Goal: Transaction & Acquisition: Purchase product/service

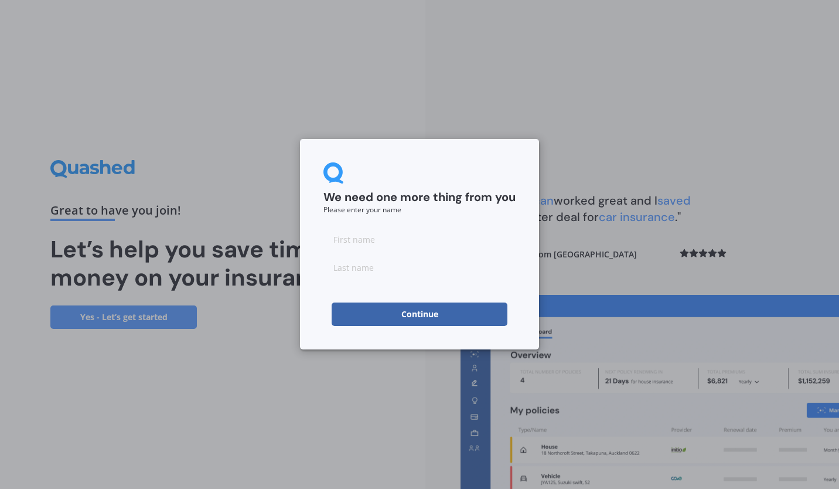
click at [385, 247] on input at bounding box center [419, 238] width 192 height 23
type input "[PERSON_NAME]"
click at [400, 316] on button "Continue" at bounding box center [420, 313] width 176 height 23
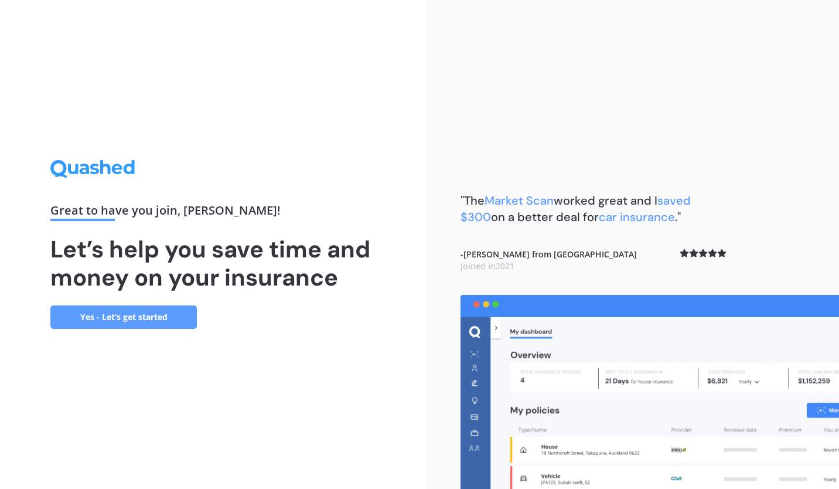
click at [165, 318] on link "Yes - Let’s get started" at bounding box center [123, 316] width 146 height 23
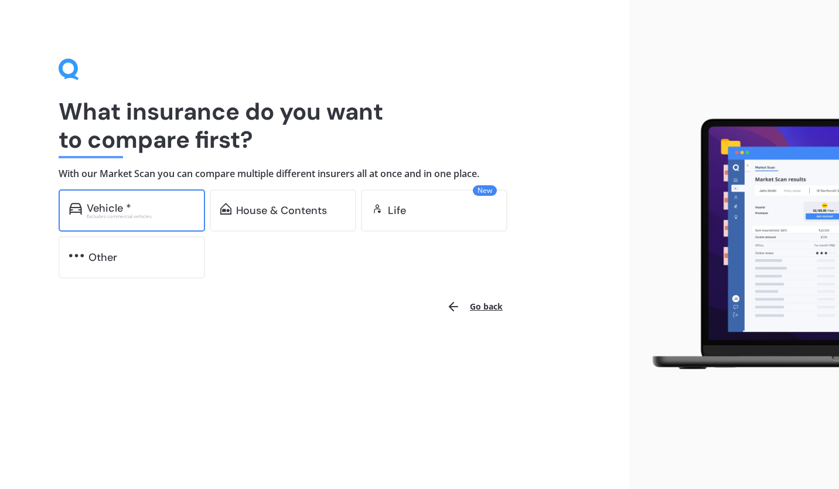
click at [149, 216] on div "Excludes commercial vehicles" at bounding box center [141, 216] width 108 height 5
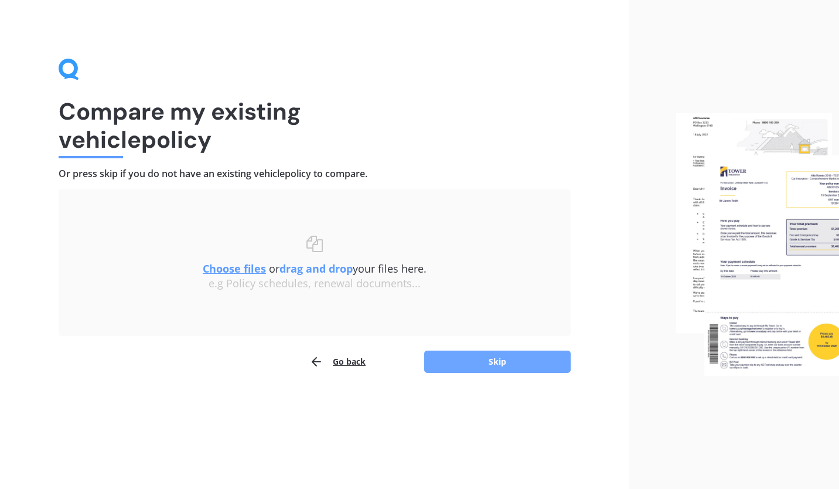
click at [492, 363] on button "Skip" at bounding box center [497, 361] width 146 height 22
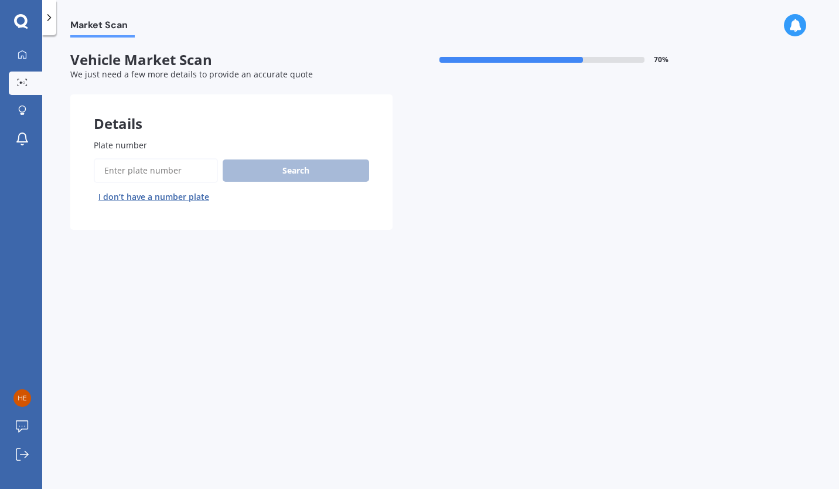
click at [140, 171] on input "Plate number" at bounding box center [156, 170] width 124 height 25
type input "KAM712"
click at [273, 166] on button "Search" at bounding box center [296, 170] width 146 height 22
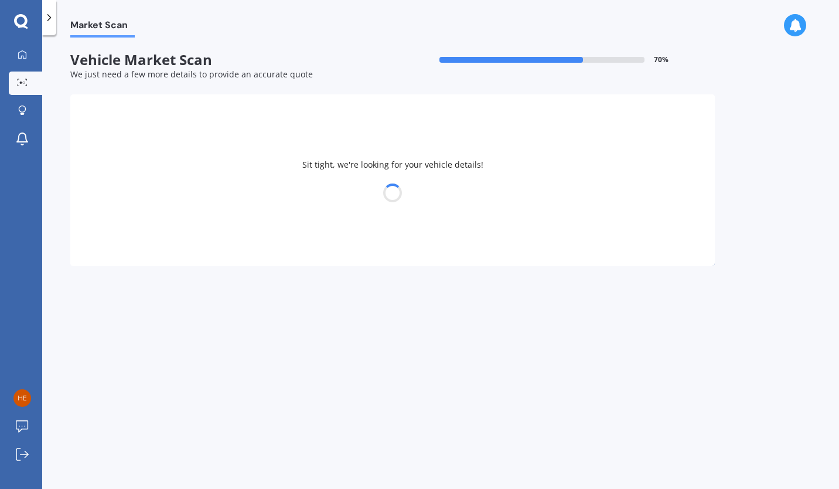
select select "FORD"
select select "FOCUS"
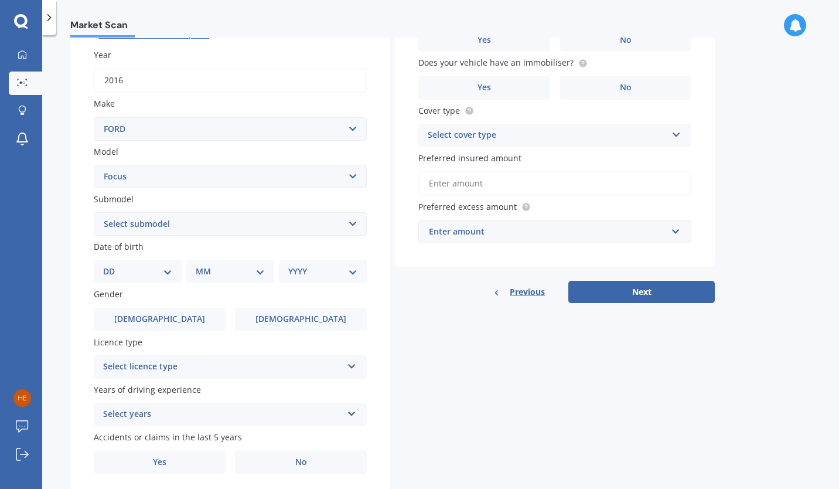
scroll to position [163, 0]
click at [352, 223] on select "Select submodel (All other) 1.8 TDCi Turbo Diesel Wagon 2.0 Petrol Wagon Ambien…" at bounding box center [230, 223] width 273 height 23
click at [329, 227] on select "Select submodel (All other) 1.8 TDCi Turbo Diesel Wagon 2.0 Petrol Wagon Ambien…" at bounding box center [230, 223] width 273 height 23
click at [166, 277] on select "DD 01 02 03 04 05 06 07 08 09 10 11 12 13 14 15 16 17 18 19 20 21 22 23 24 25 2…" at bounding box center [137, 270] width 69 height 13
select select "17"
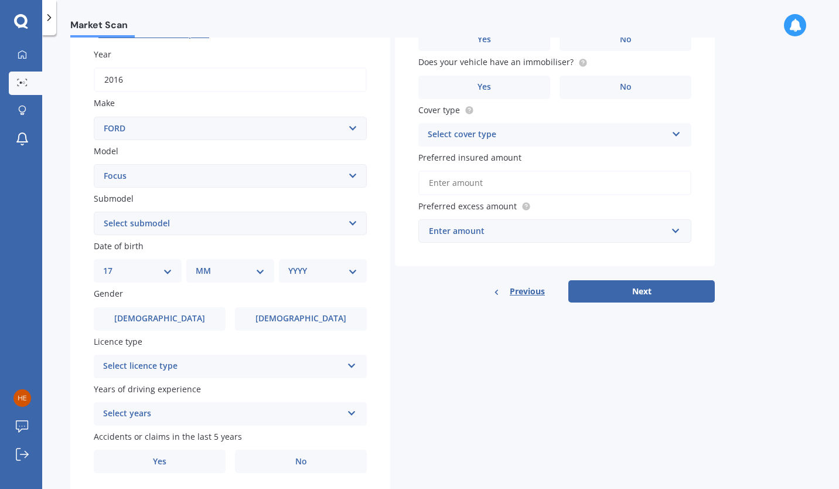
click at [113, 266] on select "DD 01 02 03 04 05 06 07 08 09 10 11 12 13 14 15 16 17 18 19 20 21 22 23 24 25 2…" at bounding box center [137, 270] width 69 height 13
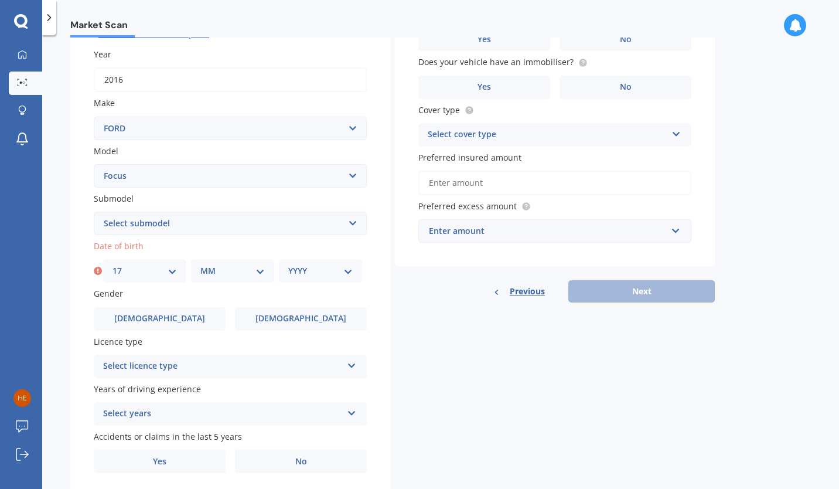
click at [257, 275] on select "MM 01 02 03 04 05 06 07 08 09 10 11 12" at bounding box center [232, 270] width 64 height 13
select select "09"
click at [200, 266] on select "MM 01 02 03 04 05 06 07 08 09 10 11 12" at bounding box center [232, 270] width 64 height 13
click at [348, 274] on select "YYYY 2025 2024 2023 2022 2021 2020 2019 2018 2017 2016 2015 2014 2013 2012 2011…" at bounding box center [320, 270] width 64 height 13
select select "2008"
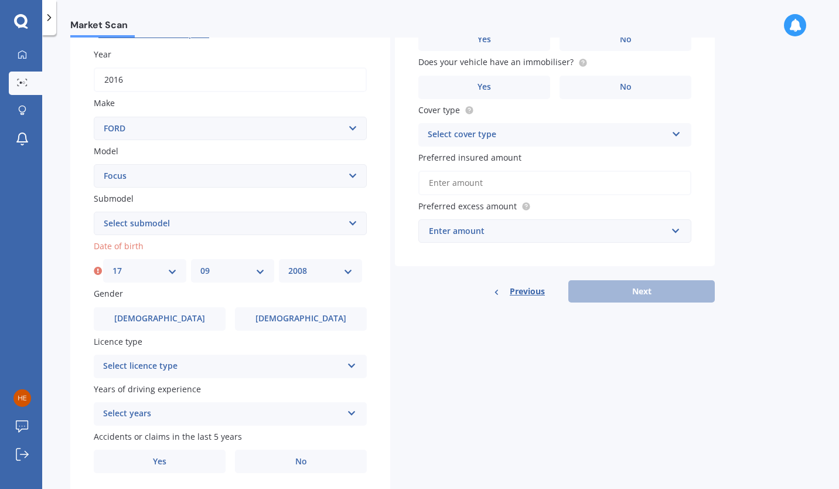
click at [288, 266] on select "YYYY 2025 2024 2023 2022 2021 2020 2019 2018 2017 2016 2015 2014 2013 2012 2011…" at bounding box center [320, 270] width 64 height 13
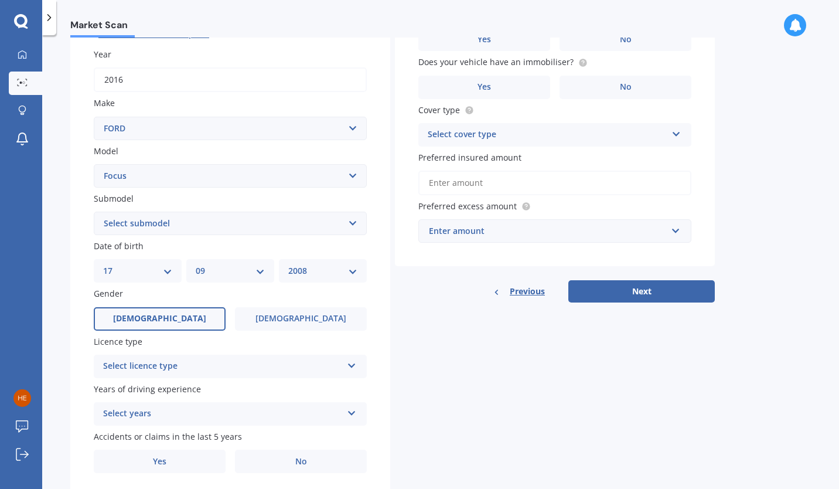
click at [190, 319] on label "[DEMOGRAPHIC_DATA]" at bounding box center [160, 318] width 132 height 23
click at [0, 0] on input "[DEMOGRAPHIC_DATA]" at bounding box center [0, 0] width 0 height 0
click at [353, 367] on icon at bounding box center [352, 363] width 10 height 8
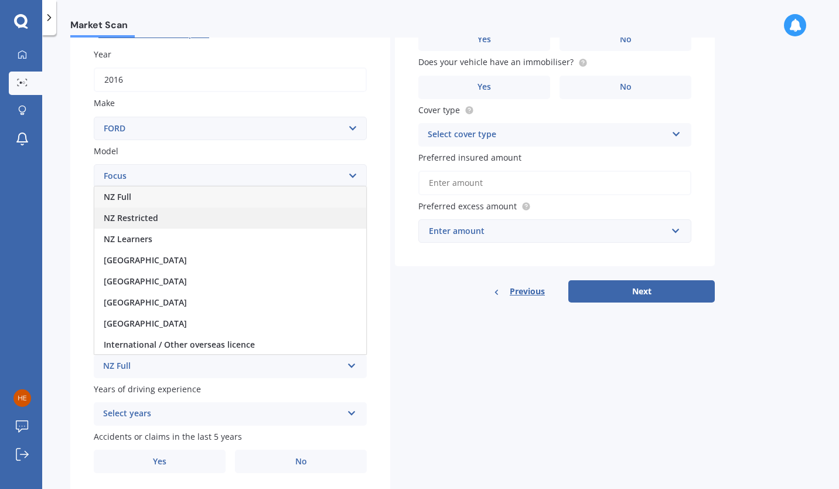
click at [204, 223] on div "NZ Restricted" at bounding box center [230, 217] width 272 height 21
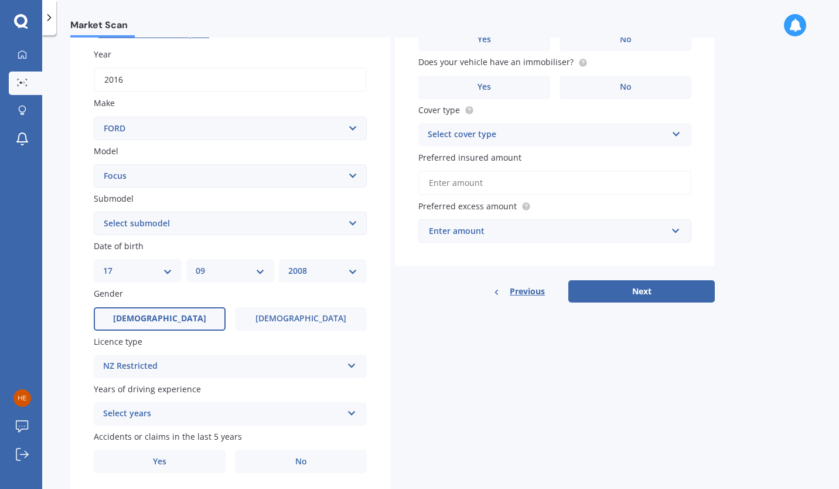
click at [351, 415] on icon at bounding box center [352, 411] width 10 height 8
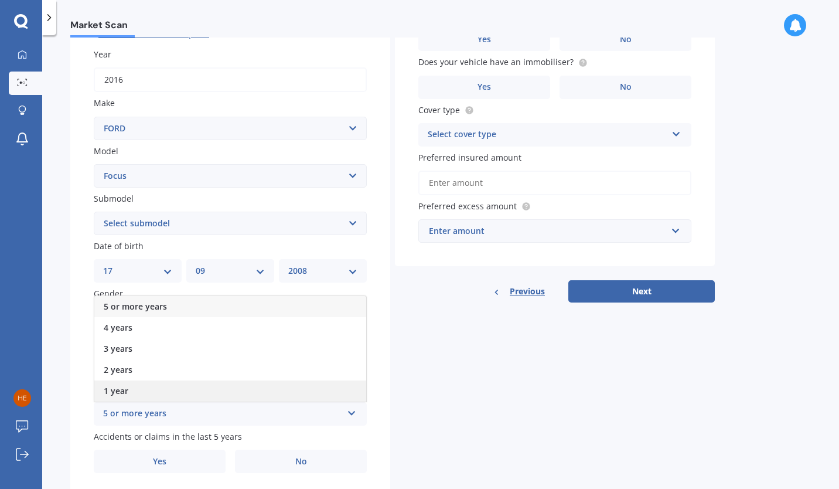
click at [267, 397] on div "1 year" at bounding box center [230, 390] width 272 height 21
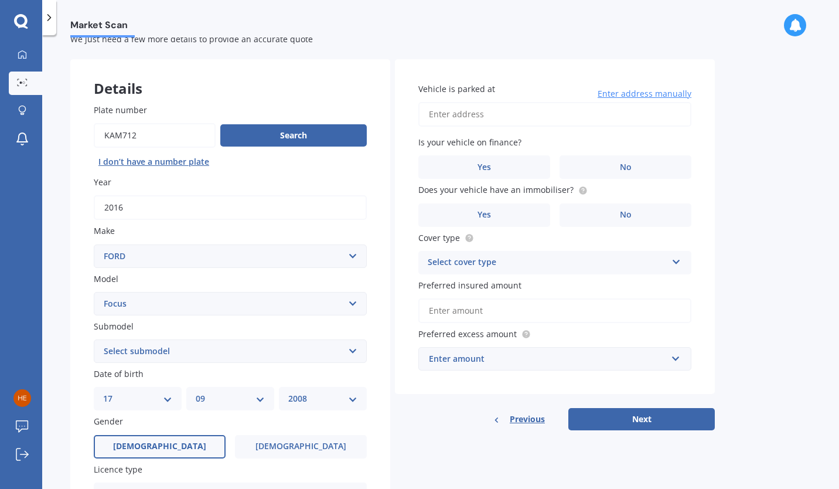
scroll to position [0, 0]
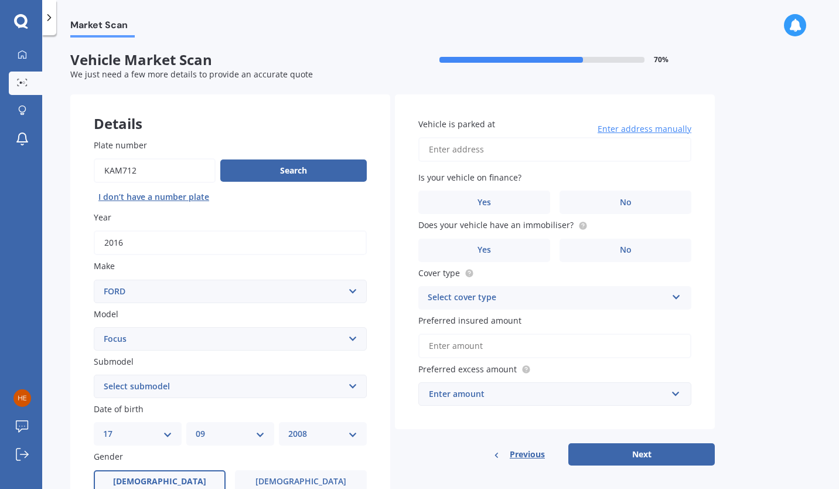
click at [449, 149] on input "Vehicle is parked at" at bounding box center [554, 149] width 273 height 25
type input "[STREET_ADDRESS]"
click at [589, 197] on label "No" at bounding box center [626, 201] width 132 height 23
click at [0, 0] on input "No" at bounding box center [0, 0] width 0 height 0
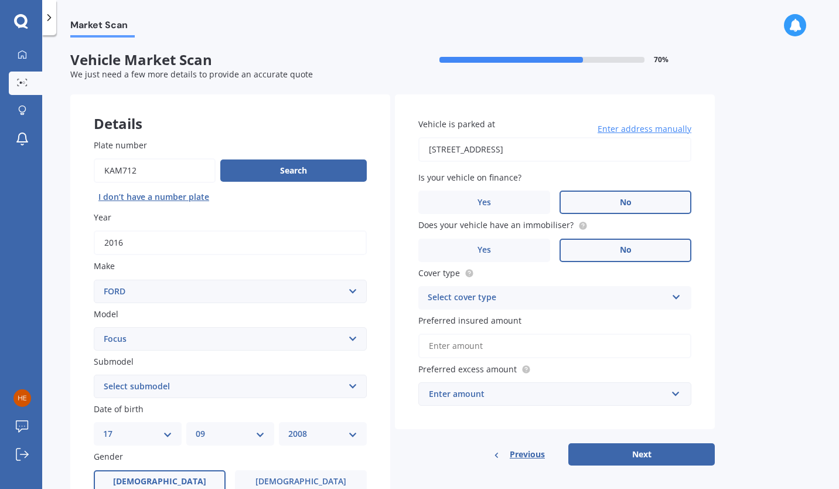
click at [574, 251] on label "No" at bounding box center [626, 249] width 132 height 23
click at [0, 0] on input "No" at bounding box center [0, 0] width 0 height 0
click at [554, 303] on div "Select cover type" at bounding box center [547, 298] width 239 height 14
click at [529, 321] on div "Comprehensive" at bounding box center [555, 320] width 272 height 21
click at [490, 350] on input "Preferred insured amount" at bounding box center [554, 345] width 273 height 25
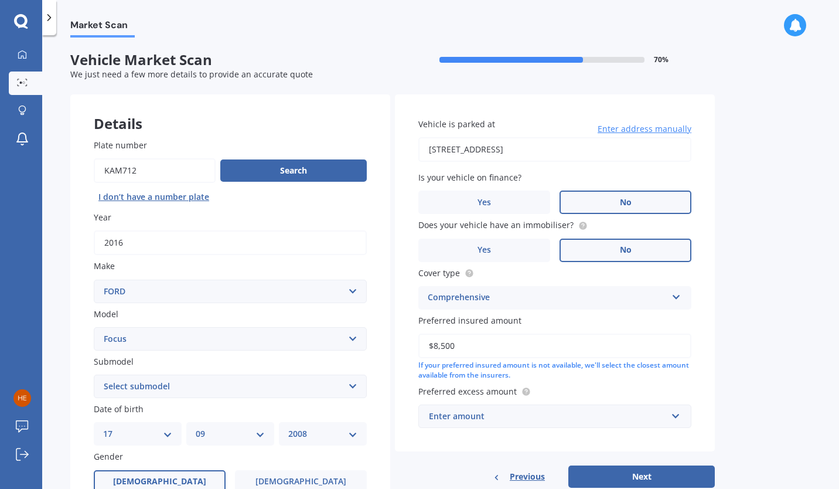
type input "$8,500"
click at [495, 420] on div "Enter amount" at bounding box center [548, 416] width 238 height 13
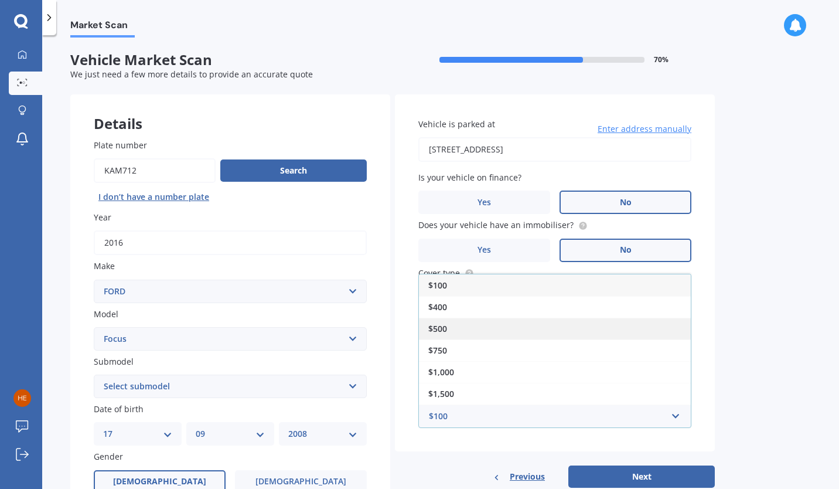
click at [465, 332] on div "$500" at bounding box center [555, 329] width 272 height 22
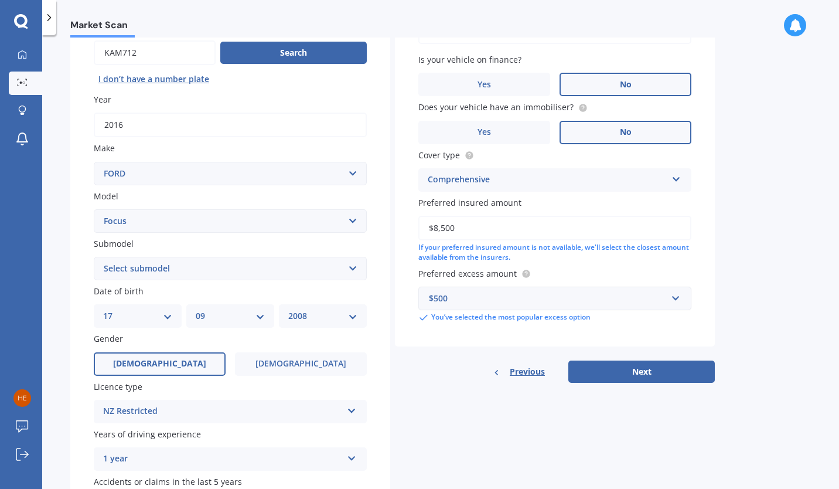
scroll to position [129, 0]
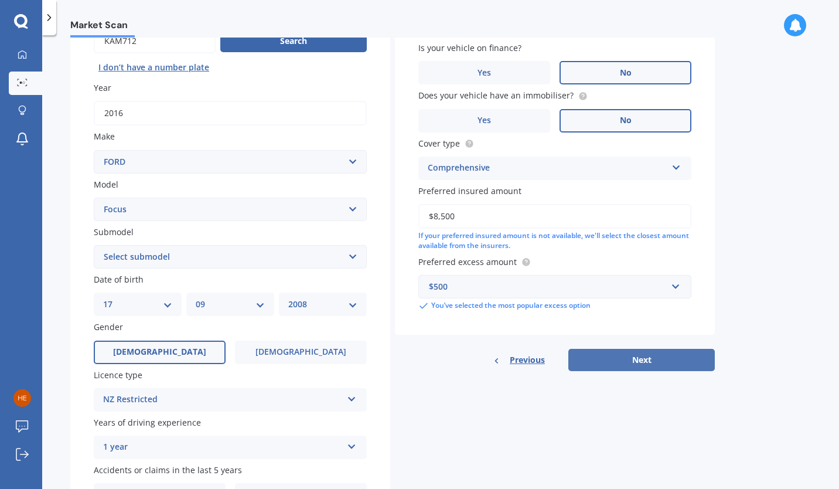
click at [628, 360] on button "Next" at bounding box center [641, 360] width 146 height 22
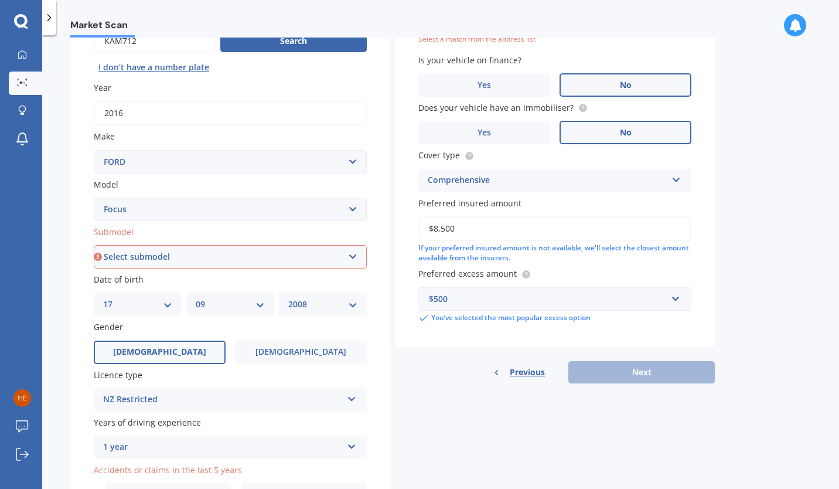
click at [353, 259] on select "Select submodel (All other) 1.8 TDCi Turbo Diesel Wagon 2.0 Petrol Wagon Ambien…" at bounding box center [230, 256] width 273 height 23
select select "TREND WAGON 2.0 DIESEL"
click at [94, 246] on select "Select submodel (All other) 1.8 TDCi Turbo Diesel Wagon 2.0 Petrol Wagon Ambien…" at bounding box center [230, 256] width 273 height 23
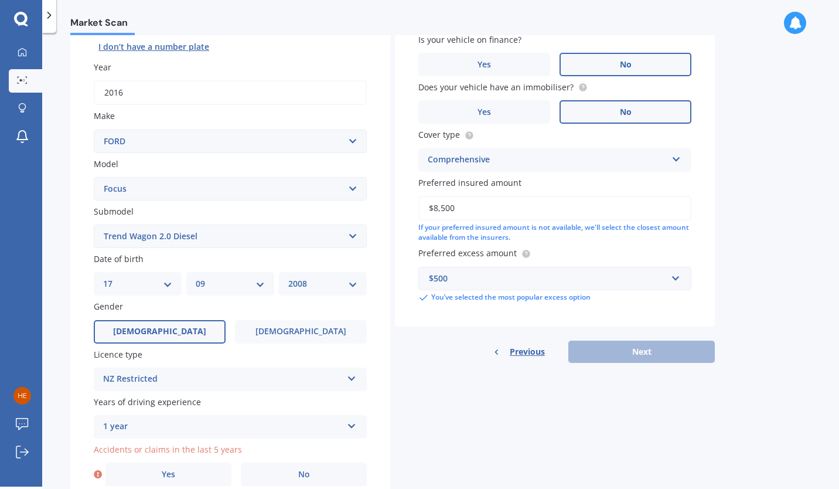
scroll to position [204, 0]
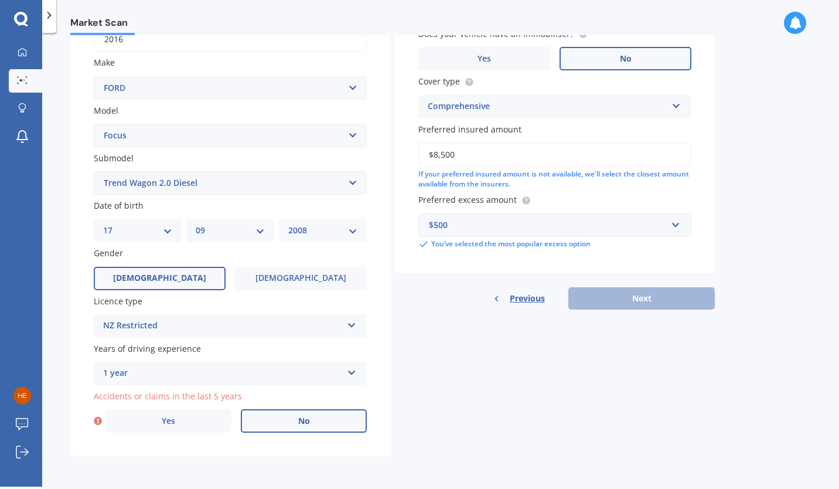
click at [302, 417] on span "No" at bounding box center [304, 421] width 12 height 10
click at [0, 0] on input "No" at bounding box center [0, 0] width 0 height 0
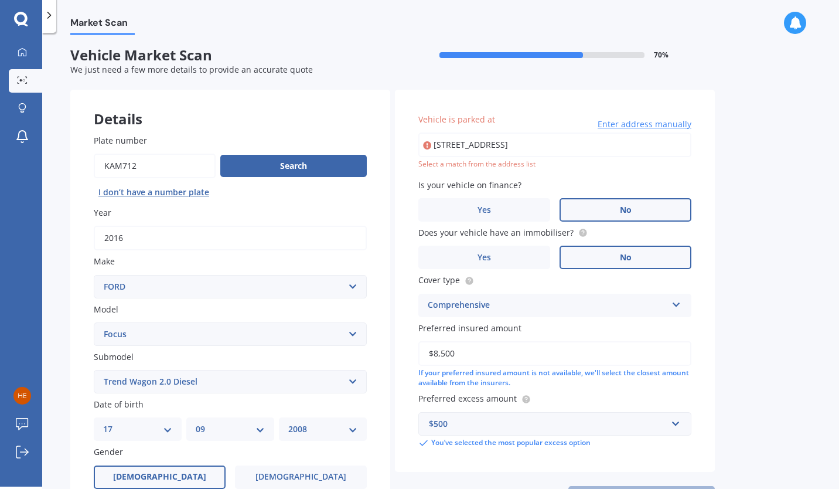
scroll to position [2, 0]
click at [585, 149] on input "[STREET_ADDRESS]" at bounding box center [554, 145] width 273 height 25
type input "[STREET_ADDRESS]"
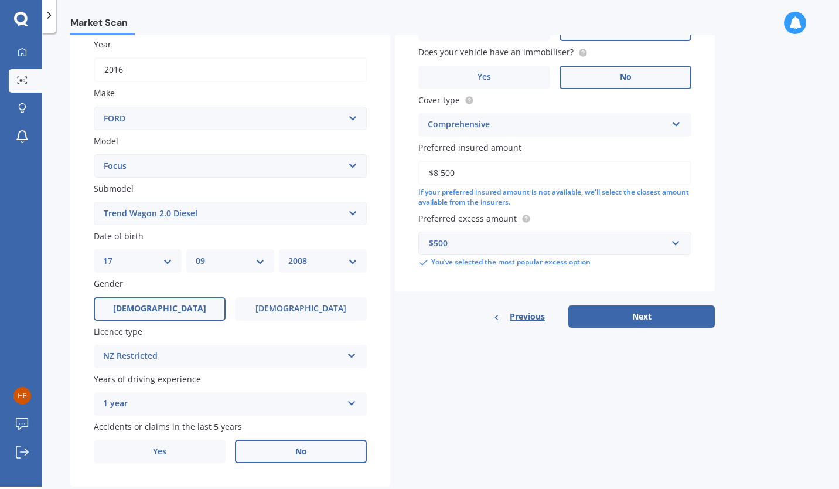
scroll to position [171, 0]
click at [612, 318] on button "Next" at bounding box center [641, 316] width 146 height 22
select select "17"
select select "09"
select select "2008"
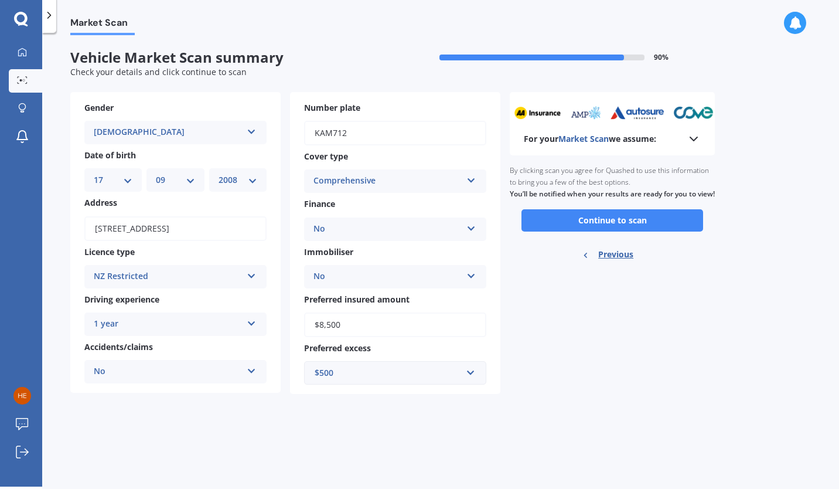
scroll to position [0, 0]
click at [600, 226] on button "Continue to scan" at bounding box center [613, 220] width 182 height 22
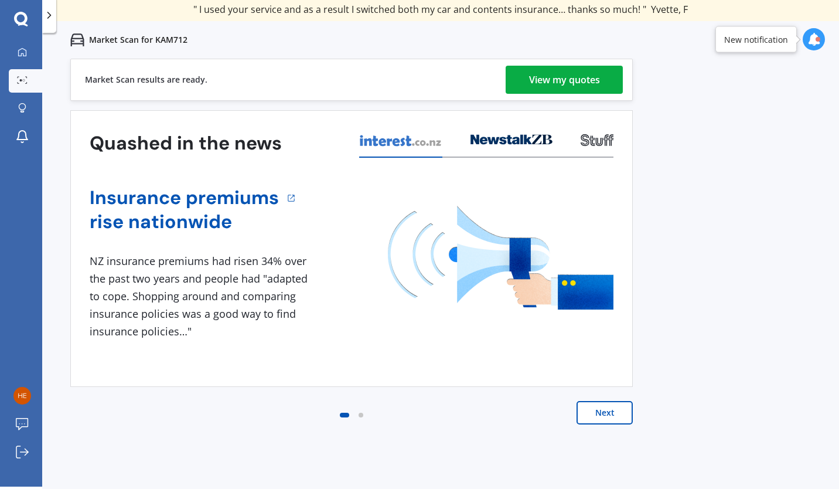
click at [657, 456] on div "Previous 80,000+ [DEMOGRAPHIC_DATA] consumers have signed up to shop and save t…" at bounding box center [440, 303] width 797 height 489
click at [601, 416] on button "Next" at bounding box center [605, 412] width 56 height 23
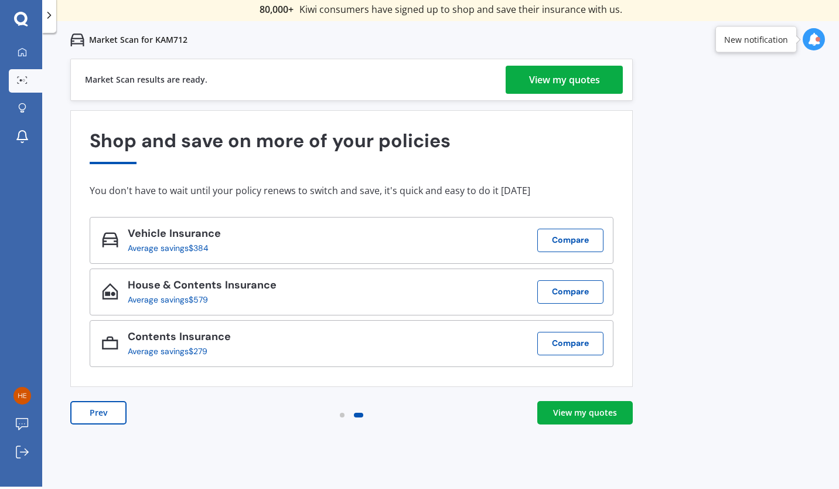
click at [601, 416] on div "View my quotes" at bounding box center [585, 413] width 64 height 12
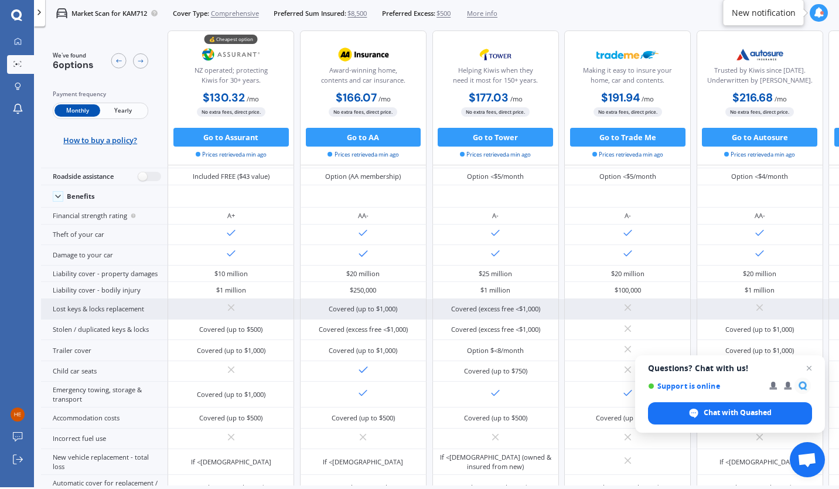
scroll to position [79, 0]
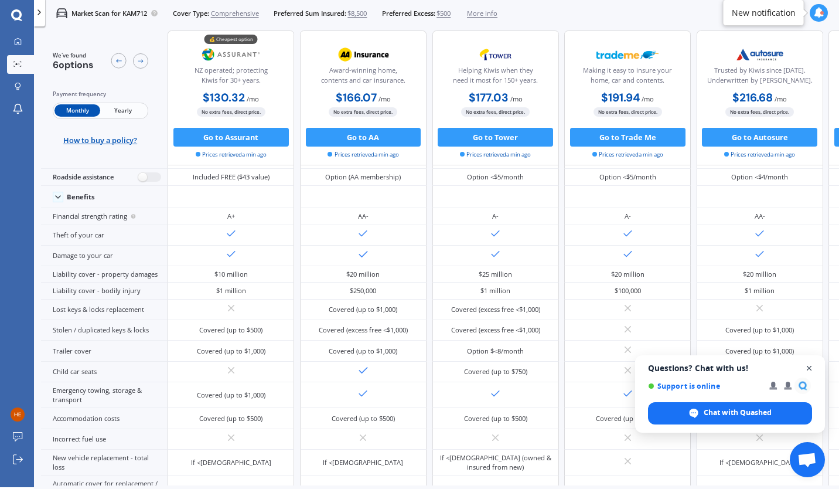
click at [809, 368] on span "Close chat" at bounding box center [809, 368] width 15 height 15
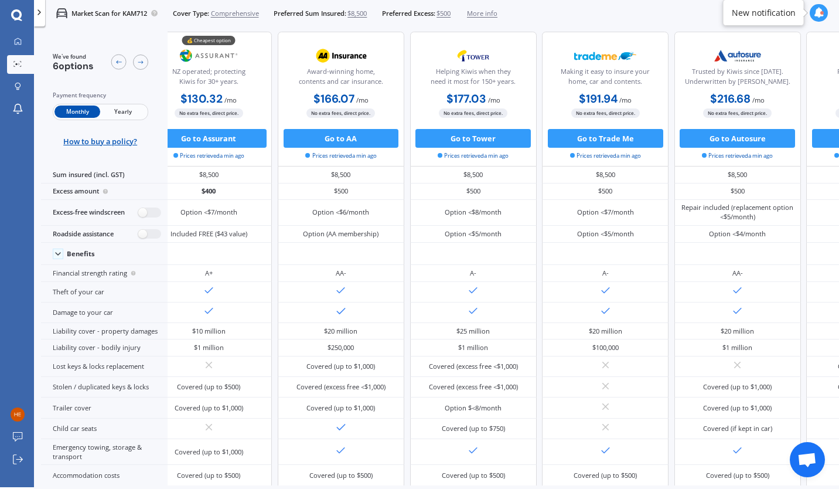
scroll to position [8, 0]
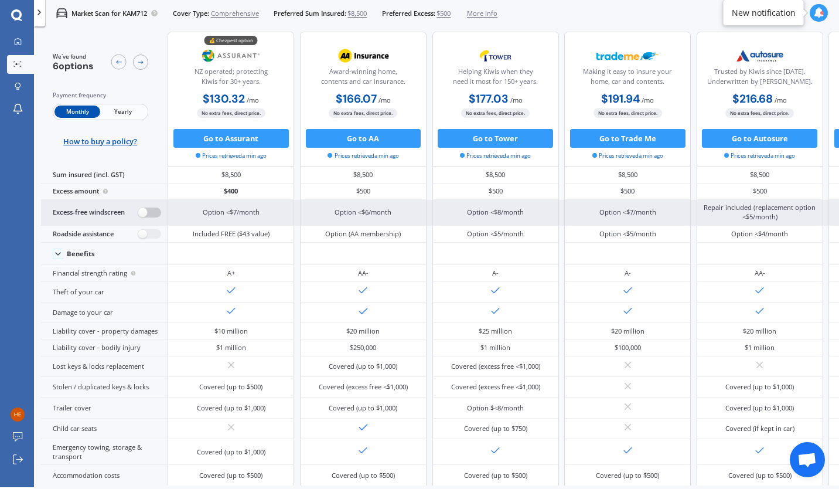
click at [154, 213] on label at bounding box center [149, 212] width 23 height 10
radio input "true"
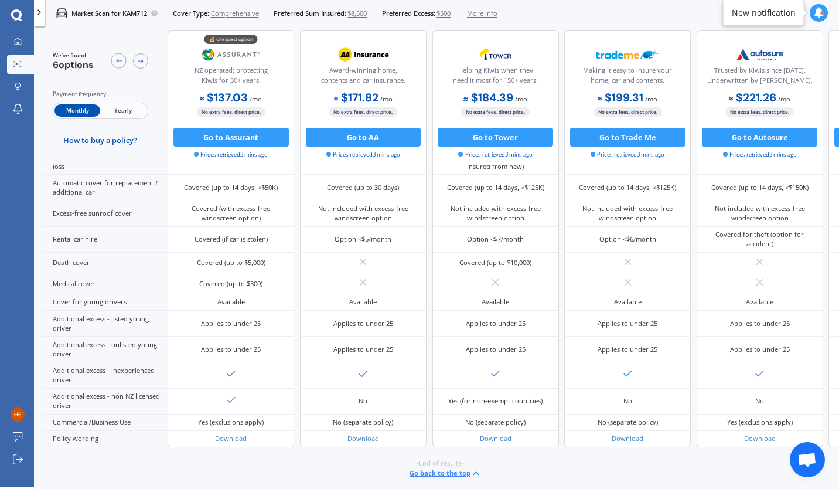
scroll to position [472, 0]
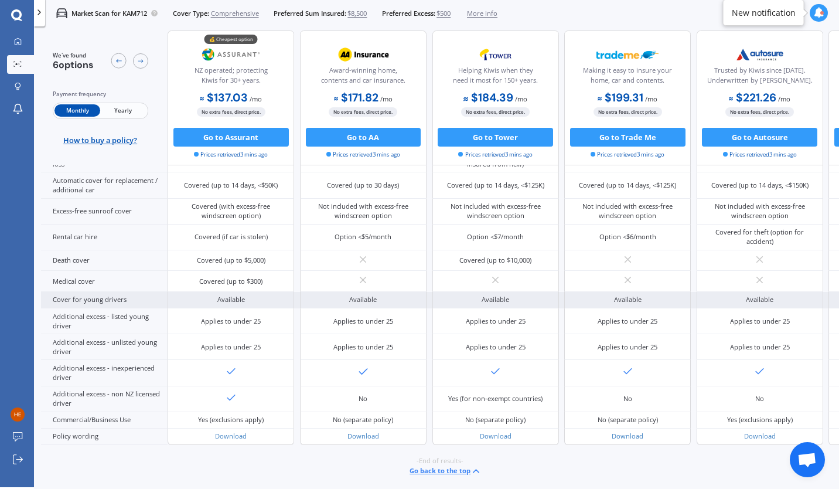
click at [114, 292] on div "Cover for young drivers" at bounding box center [104, 300] width 127 height 16
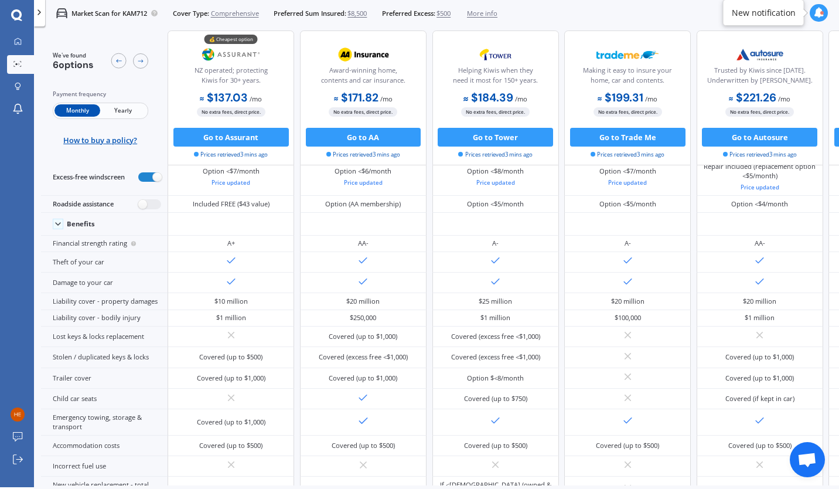
scroll to position [0, 0]
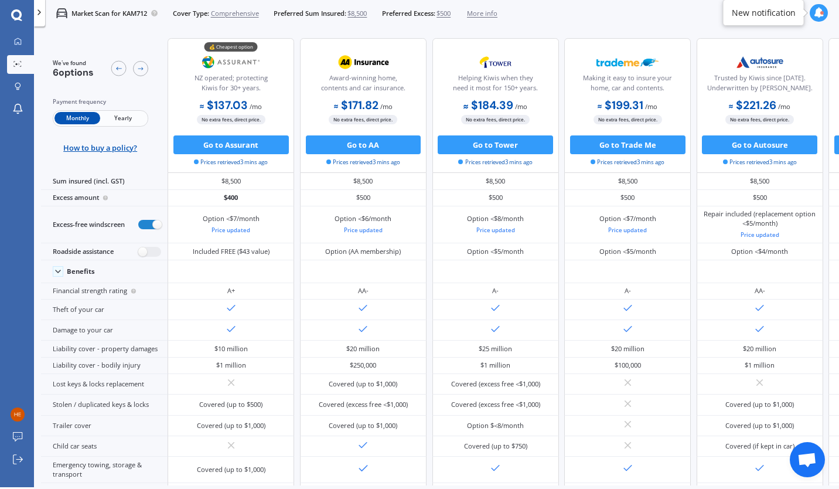
click at [127, 121] on span "Yearly" at bounding box center [123, 118] width 46 height 12
click at [79, 115] on span "Monthly" at bounding box center [77, 118] width 46 height 12
click at [228, 11] on span "Comprehensive" at bounding box center [235, 13] width 48 height 9
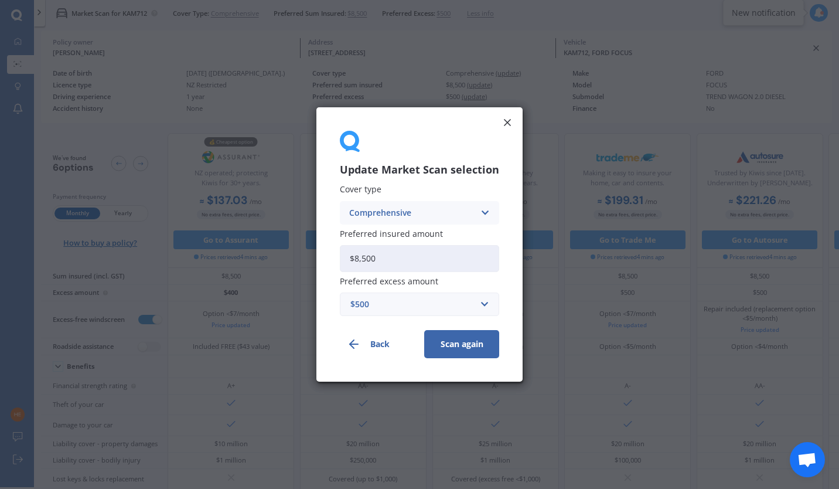
click at [483, 210] on icon at bounding box center [485, 212] width 10 height 13
click at [424, 257] on span "Third Party, Fire & Theft" at bounding box center [398, 257] width 96 height 8
click at [456, 343] on button "Scan again" at bounding box center [461, 344] width 75 height 28
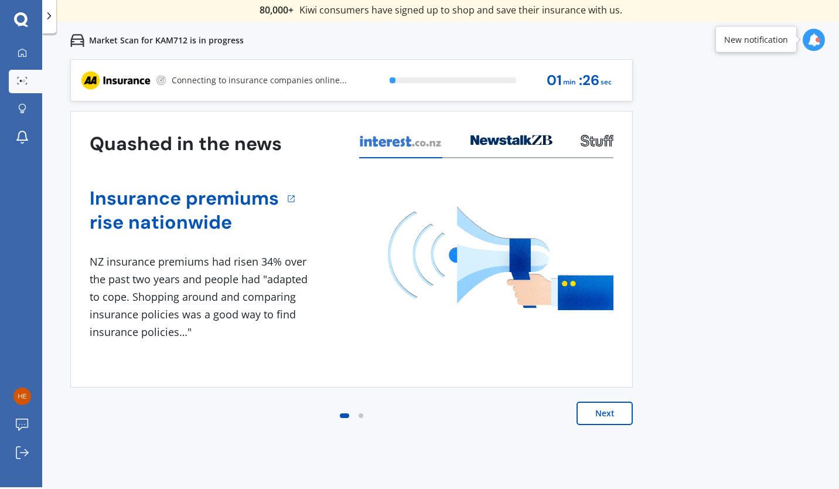
scroll to position [2, 0]
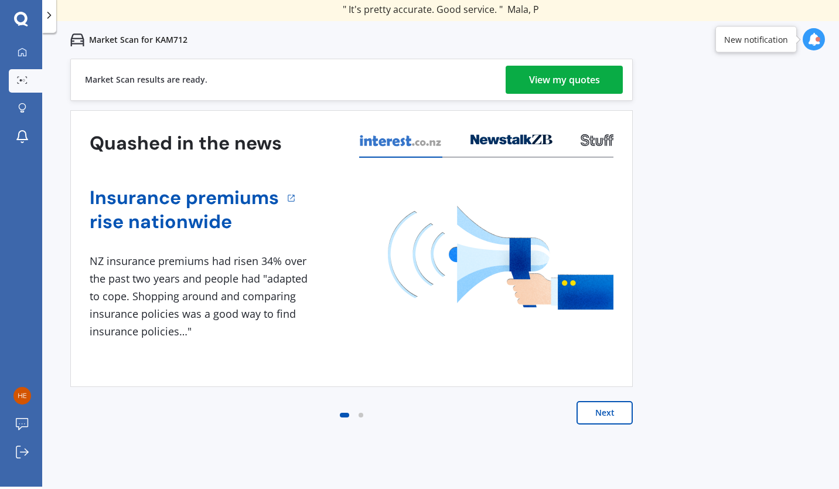
click at [546, 75] on div "View my quotes" at bounding box center [564, 80] width 71 height 28
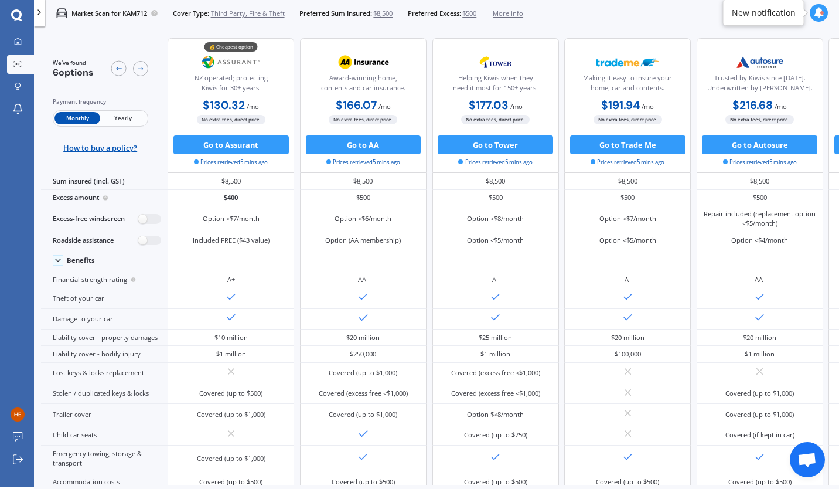
scroll to position [2, 0]
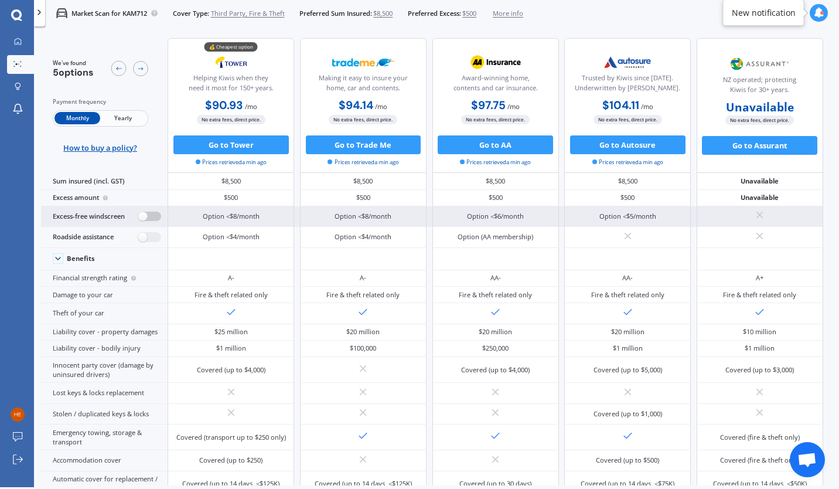
click at [156, 218] on label at bounding box center [149, 217] width 23 height 10
radio input "true"
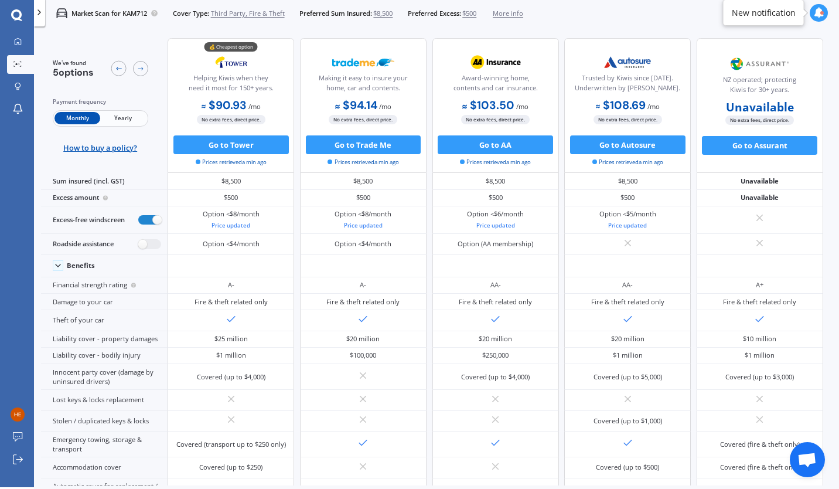
click at [124, 121] on span "Yearly" at bounding box center [123, 118] width 46 height 12
click at [79, 118] on span "Monthly" at bounding box center [77, 118] width 46 height 12
click at [476, 13] on span "$500" at bounding box center [469, 13] width 14 height 9
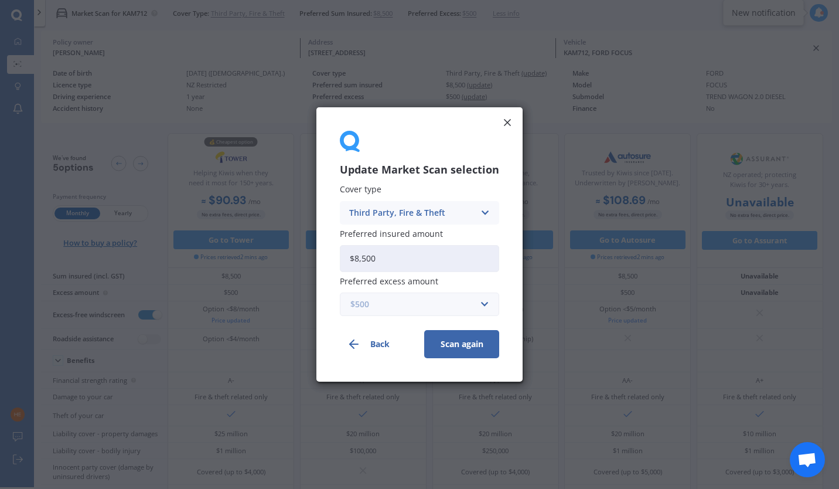
click at [483, 301] on input "text" at bounding box center [415, 304] width 149 height 22
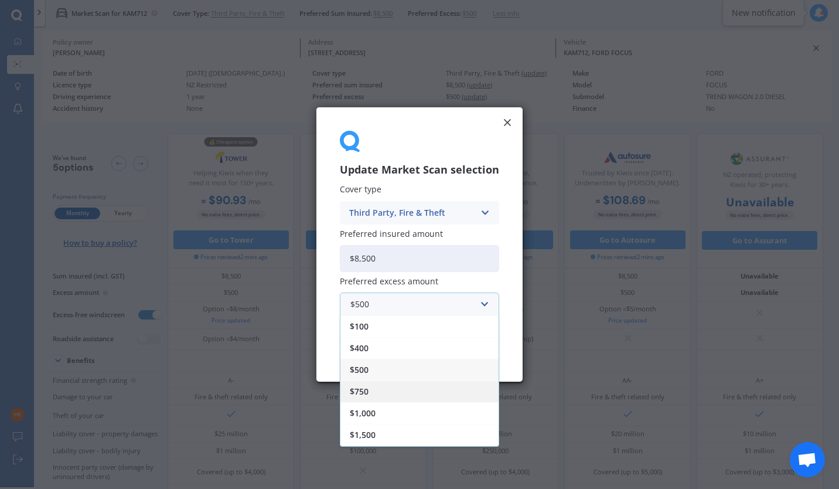
click at [399, 392] on div "$750" at bounding box center [419, 391] width 158 height 22
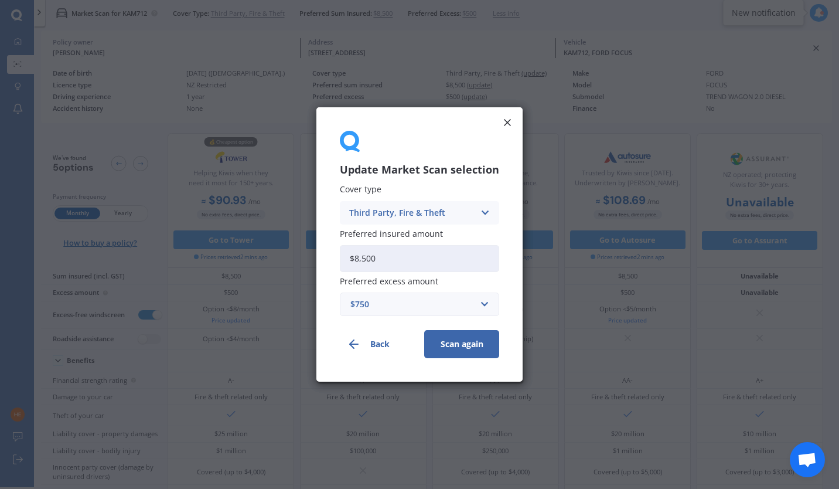
click at [459, 344] on button "Scan again" at bounding box center [461, 344] width 75 height 28
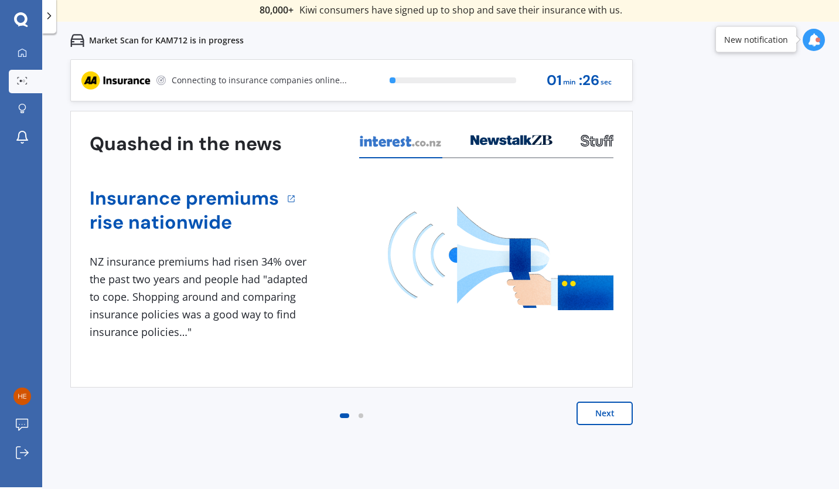
scroll to position [2, 0]
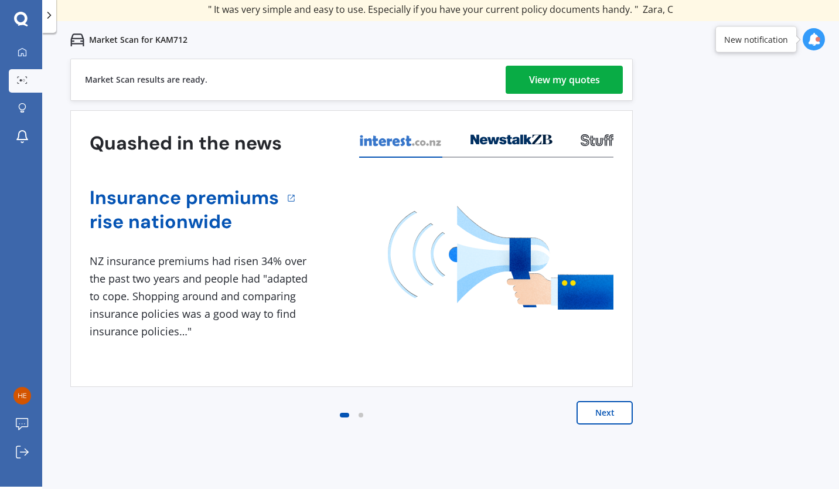
click at [561, 80] on div "View my quotes" at bounding box center [564, 80] width 71 height 28
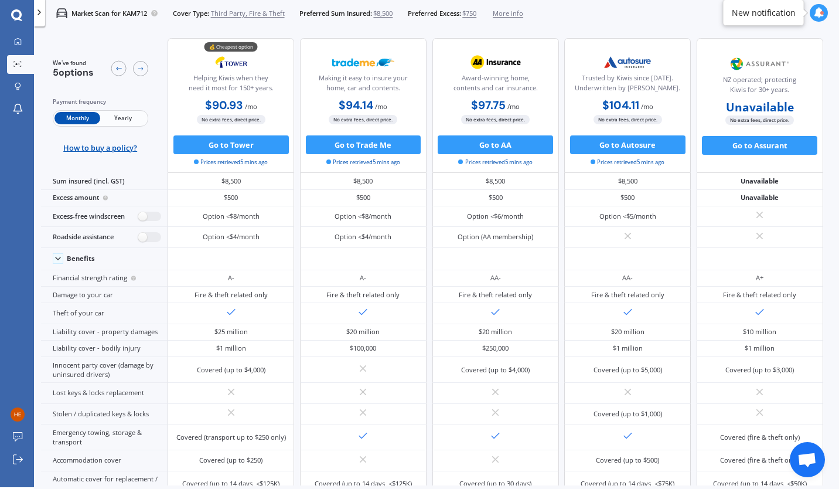
scroll to position [2, 0]
click at [125, 118] on span "Yearly" at bounding box center [123, 118] width 46 height 12
click at [78, 118] on span "Monthly" at bounding box center [77, 118] width 46 height 12
